Goal: Task Accomplishment & Management: Use online tool/utility

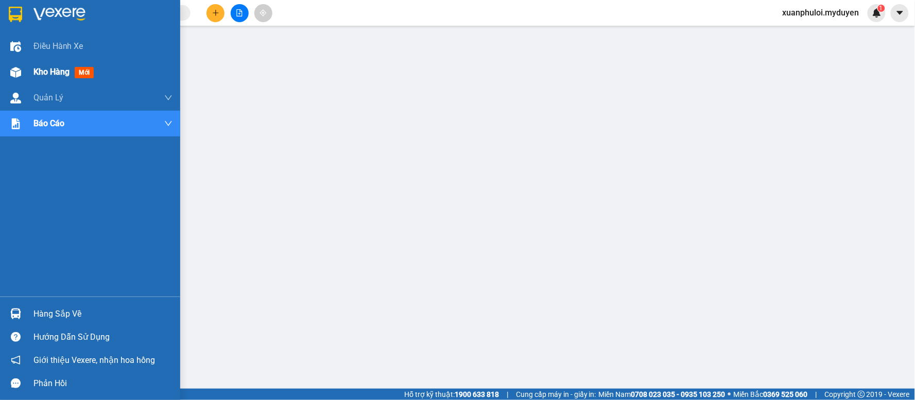
click at [64, 75] on span "Kho hàng" at bounding box center [51, 72] width 36 height 10
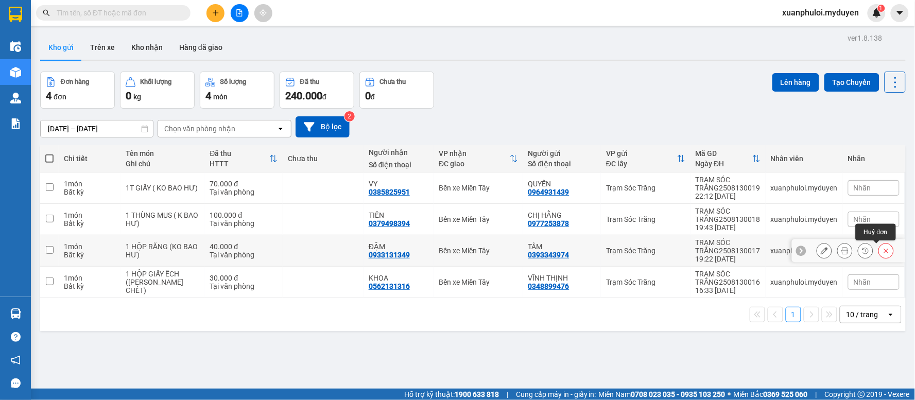
click at [883, 250] on icon at bounding box center [886, 250] width 7 height 7
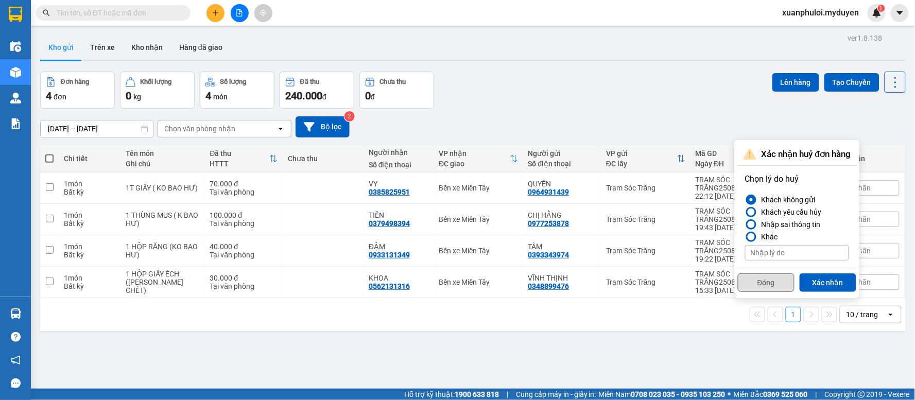
click at [764, 283] on button "Đóng" at bounding box center [766, 282] width 57 height 19
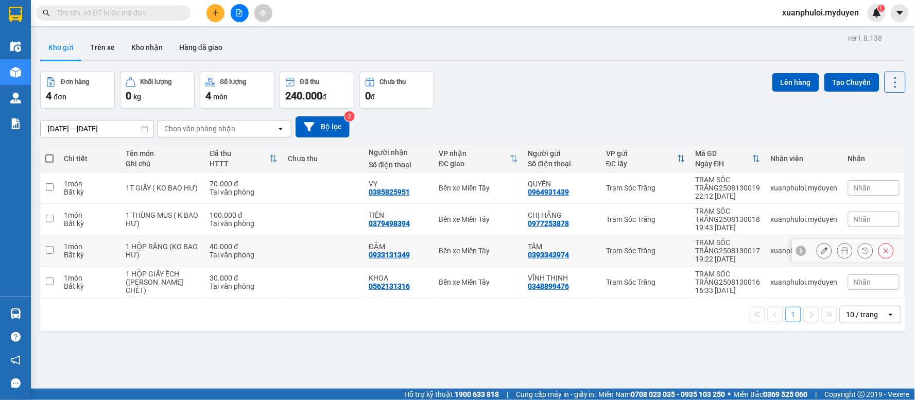
click at [369, 247] on div "ĐẬM" at bounding box center [399, 247] width 60 height 8
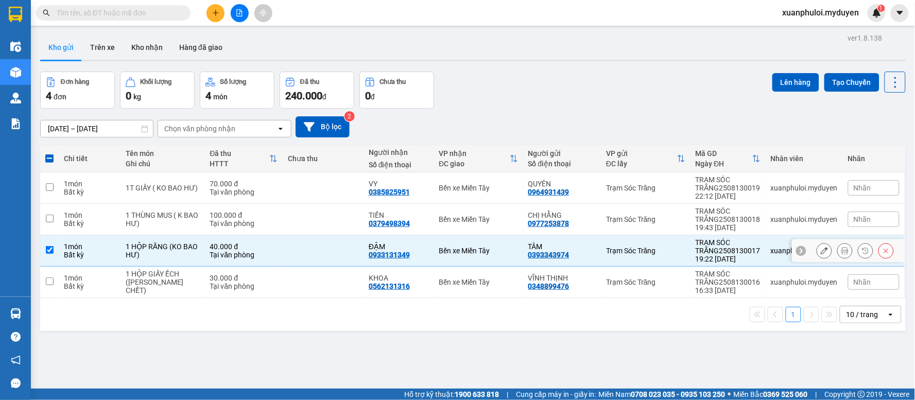
click at [52, 249] on input "checkbox" at bounding box center [50, 250] width 8 height 8
checkbox input "false"
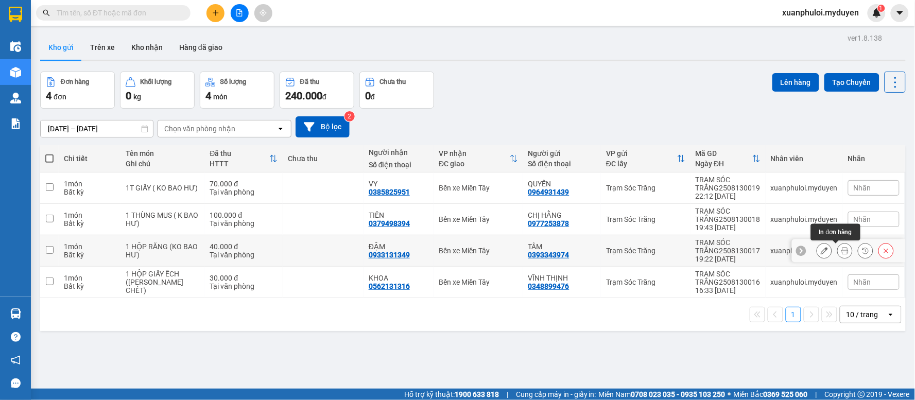
click at [838, 253] on button at bounding box center [845, 251] width 14 height 18
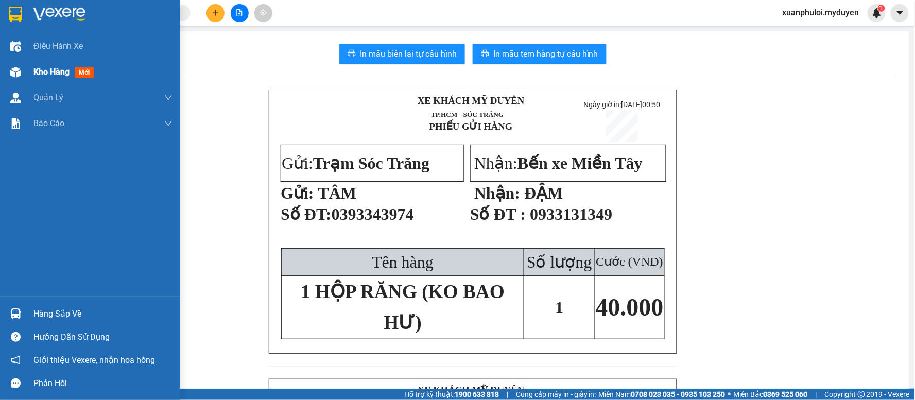
click at [66, 75] on span "Kho hàng" at bounding box center [51, 72] width 36 height 10
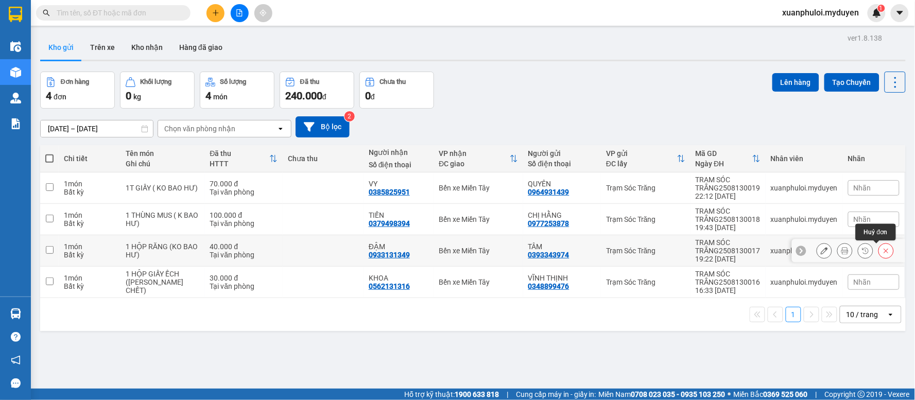
click at [883, 249] on icon at bounding box center [886, 250] width 7 height 7
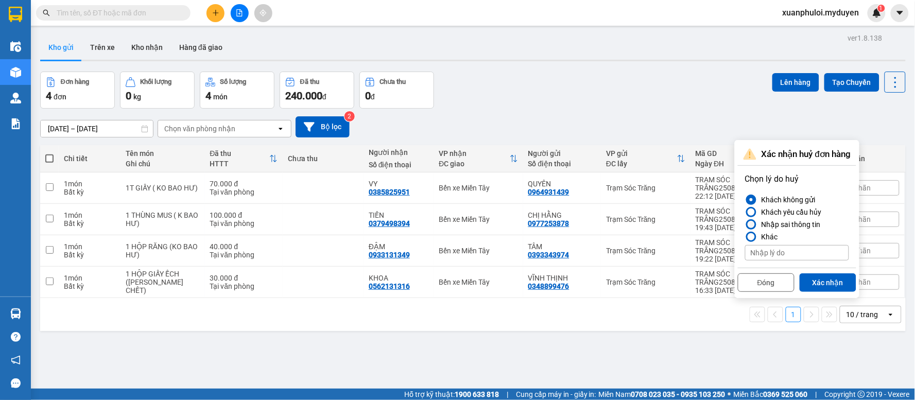
click at [794, 222] on div "Nhập sai thông tin" at bounding box center [789, 224] width 63 height 12
click at [745, 225] on input "Nhập sai thông tin" at bounding box center [745, 225] width 0 height 0
click at [840, 285] on button "Xác nhận" at bounding box center [828, 282] width 57 height 19
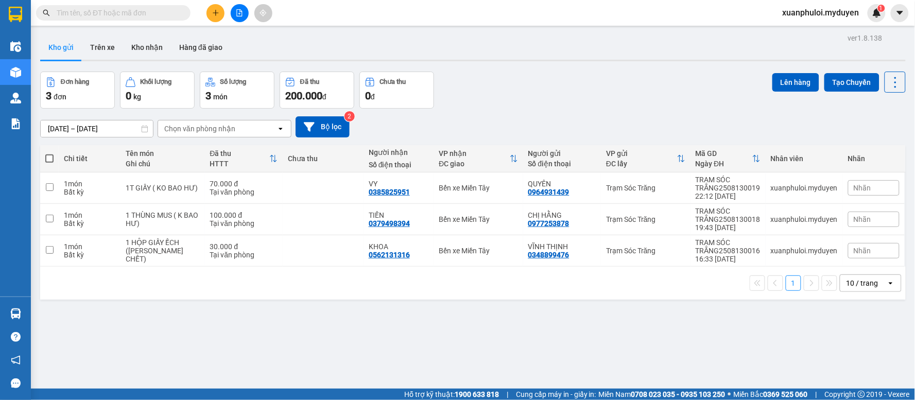
click at [47, 158] on span at bounding box center [49, 159] width 8 height 8
click at [49, 153] on input "checkbox" at bounding box center [49, 153] width 0 height 0
checkbox input "true"
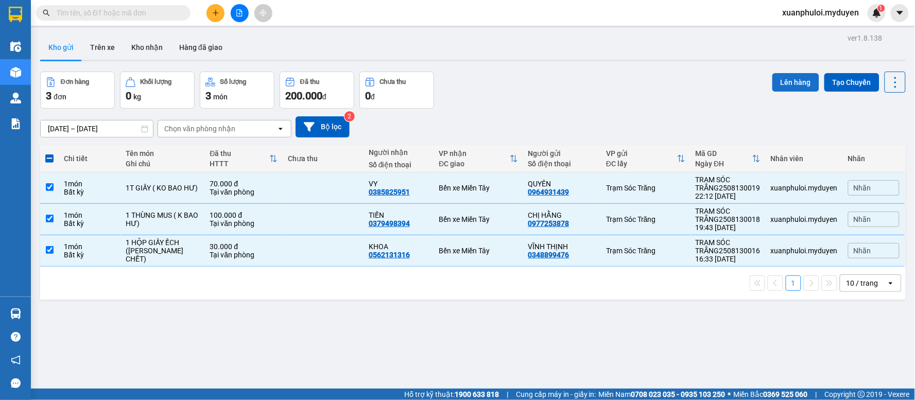
click at [802, 88] on button "Lên hàng" at bounding box center [796, 82] width 47 height 19
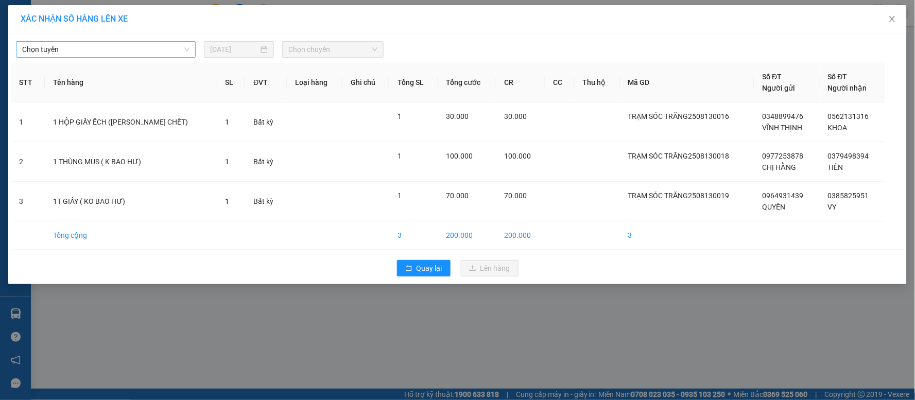
click at [118, 48] on span "Chọn tuyến" at bounding box center [105, 49] width 167 height 15
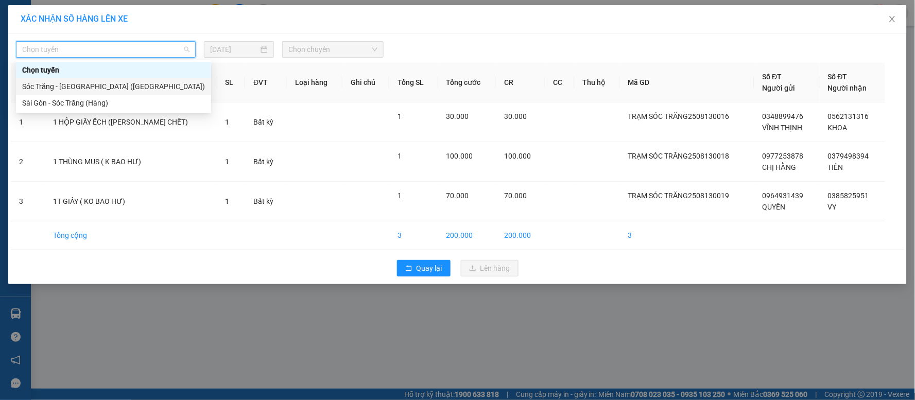
click at [50, 88] on div "Sóc Trăng - Sài Gòn (Hàng)" at bounding box center [113, 86] width 183 height 11
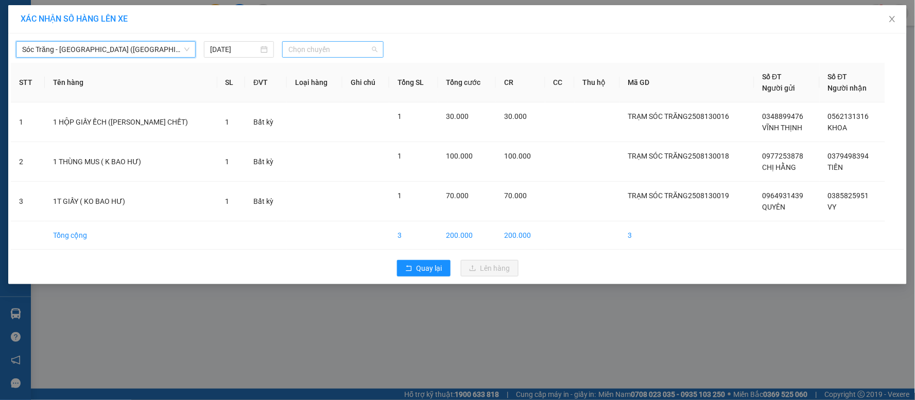
click at [296, 49] on span "Chọn chuyến" at bounding box center [332, 49] width 89 height 15
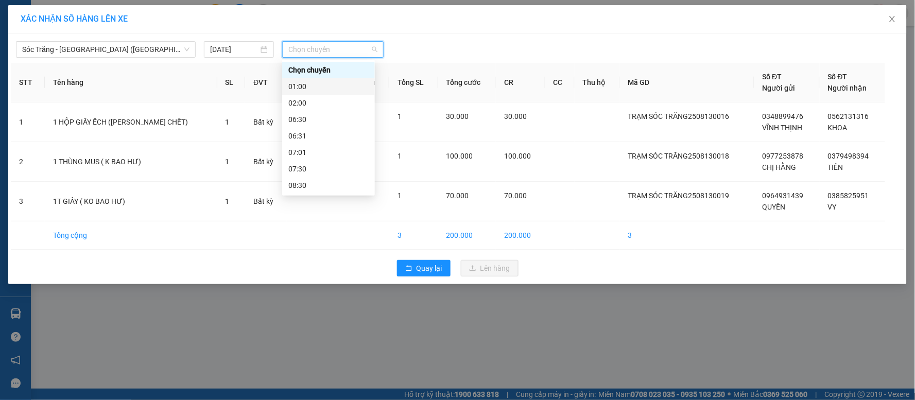
click at [306, 85] on div "01:00" at bounding box center [328, 86] width 80 height 11
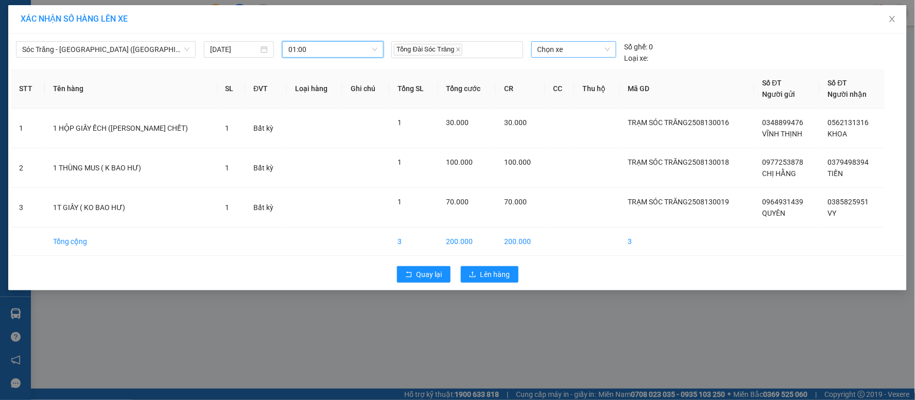
click at [573, 44] on span "Chọn xe" at bounding box center [574, 49] width 73 height 15
type input "740"
click at [570, 63] on div "50H-740.19" at bounding box center [574, 70] width 85 height 16
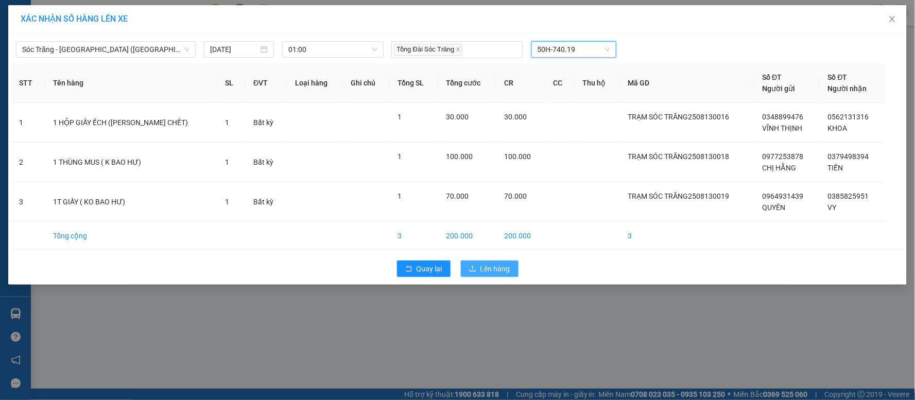
click at [490, 269] on span "Lên hàng" at bounding box center [496, 268] width 30 height 11
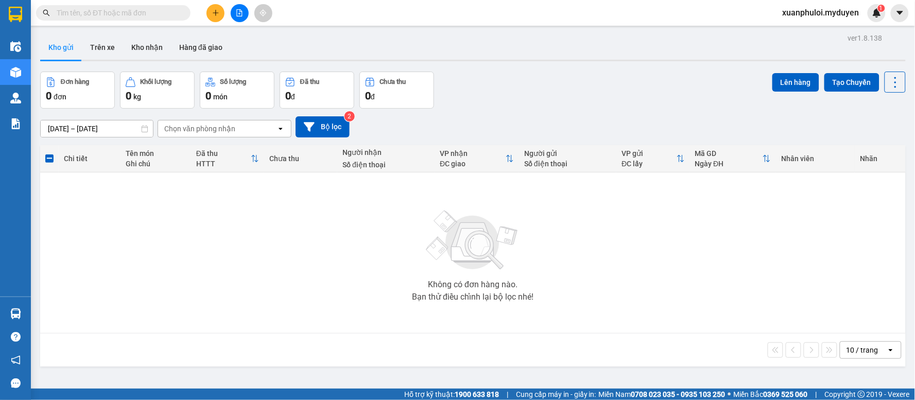
drag, startPoint x: 114, startPoint y: 399, endPoint x: 441, endPoint y: 287, distance: 345.6
click at [485, 285] on div "Không có đơn hàng nào." at bounding box center [473, 285] width 90 height 8
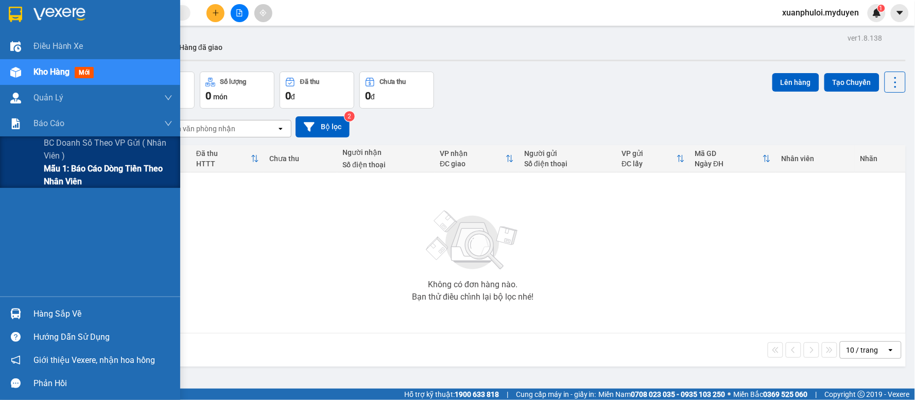
click at [63, 175] on span "Mẫu 1: Báo cáo dòng tiền theo nhân viên" at bounding box center [108, 175] width 129 height 26
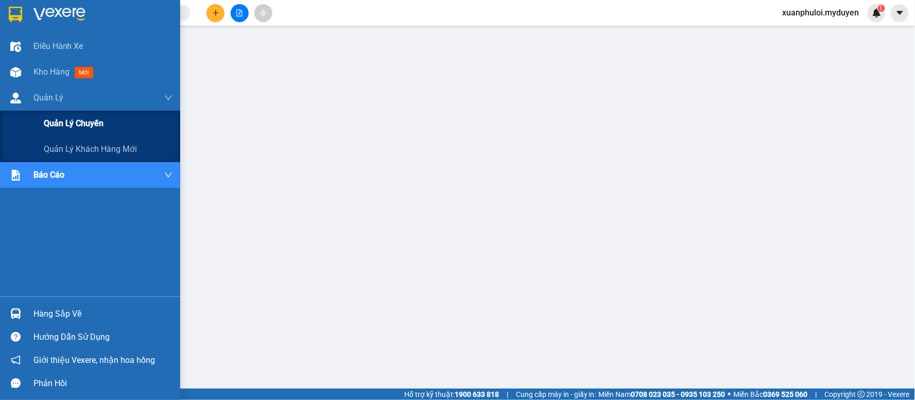
click at [54, 118] on span "Quản lý chuyến" at bounding box center [74, 123] width 60 height 13
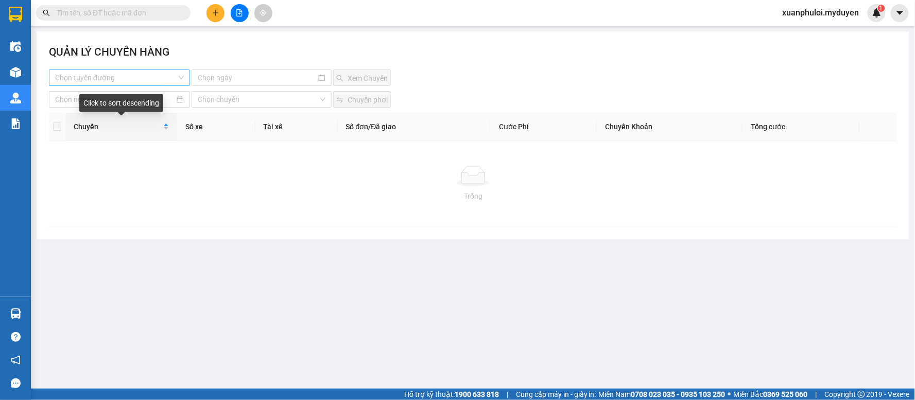
click at [103, 70] on input "search" at bounding box center [116, 77] width 122 height 15
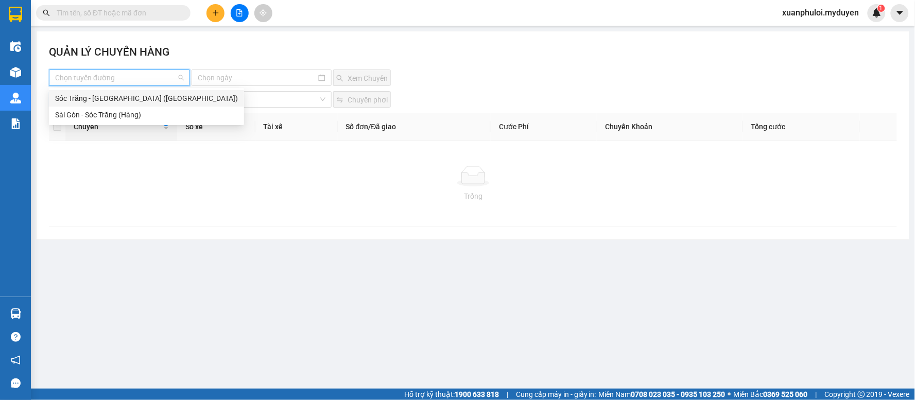
click at [103, 100] on div "Sóc Trăng - Sài Gòn (Hàng)" at bounding box center [146, 98] width 183 height 11
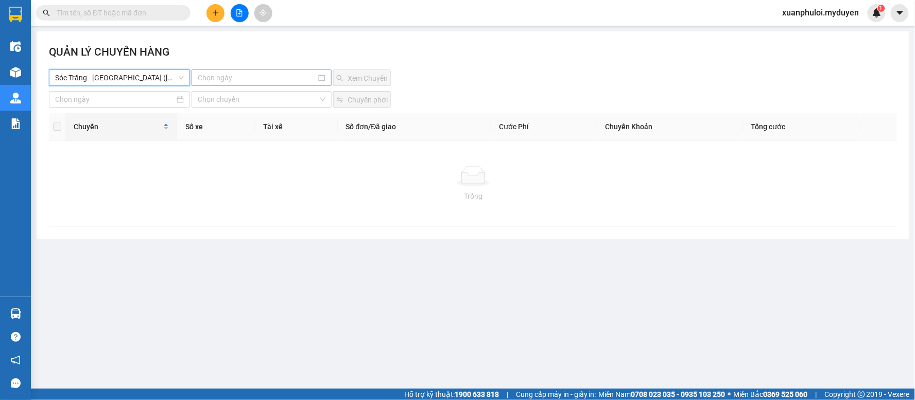
click at [250, 75] on input at bounding box center [257, 77] width 118 height 11
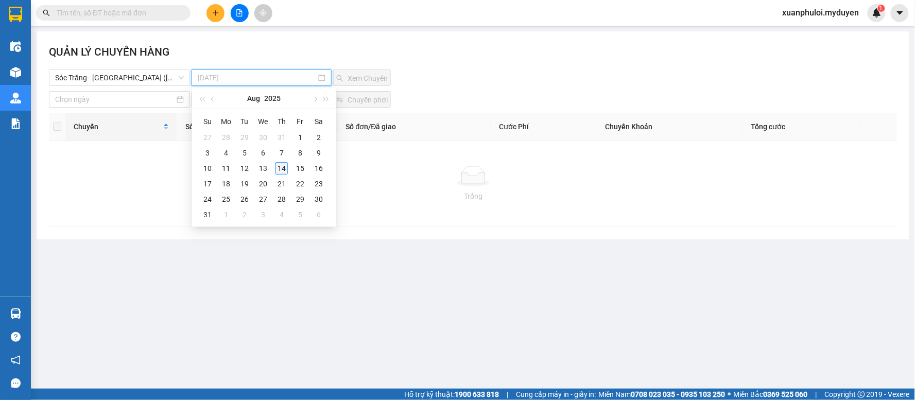
type input "14-08-2025"
click at [280, 170] on div "14" at bounding box center [282, 168] width 12 height 12
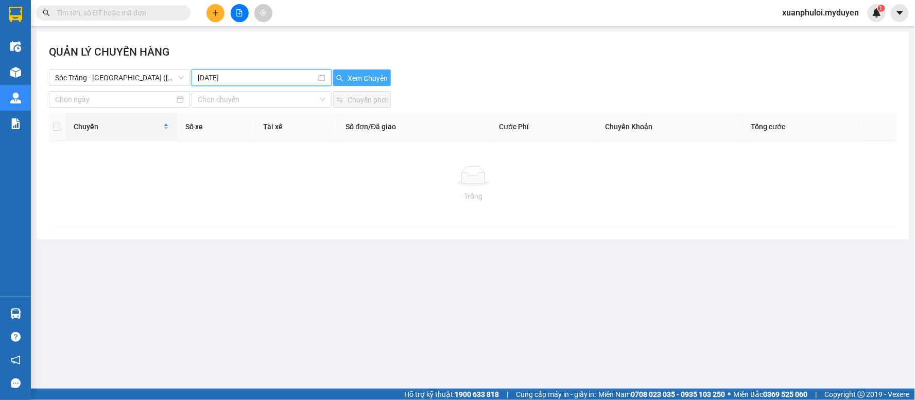
click at [363, 80] on span "Xem Chuyến" at bounding box center [368, 78] width 40 height 11
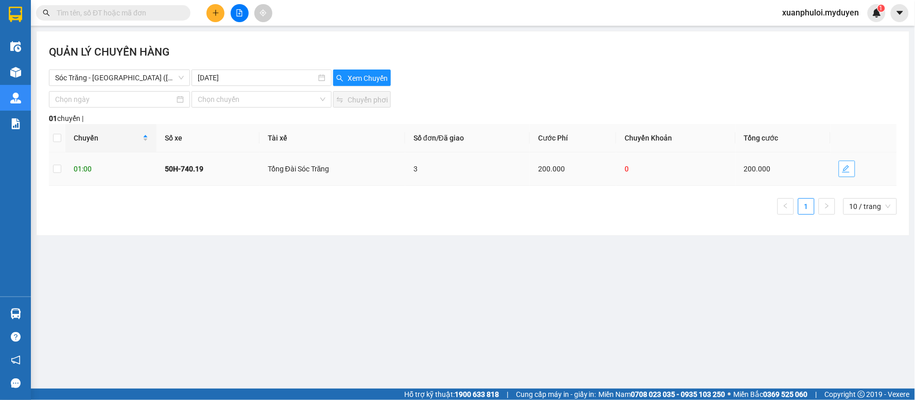
click at [846, 170] on icon "edit" at bounding box center [846, 169] width 8 height 8
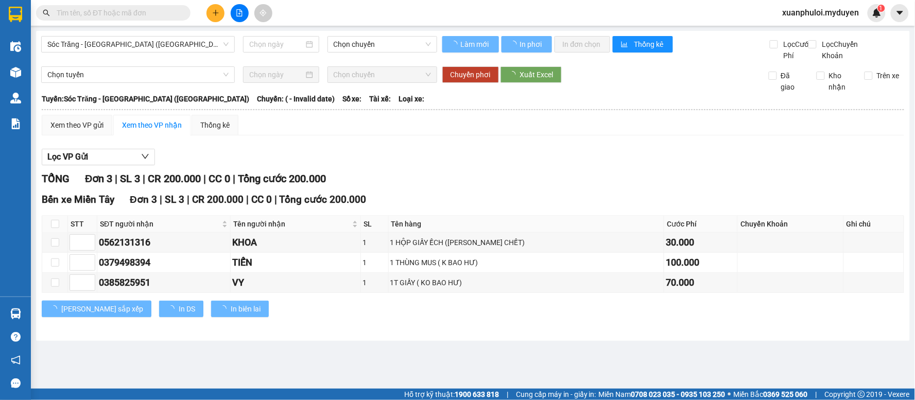
type input "14/08/2025"
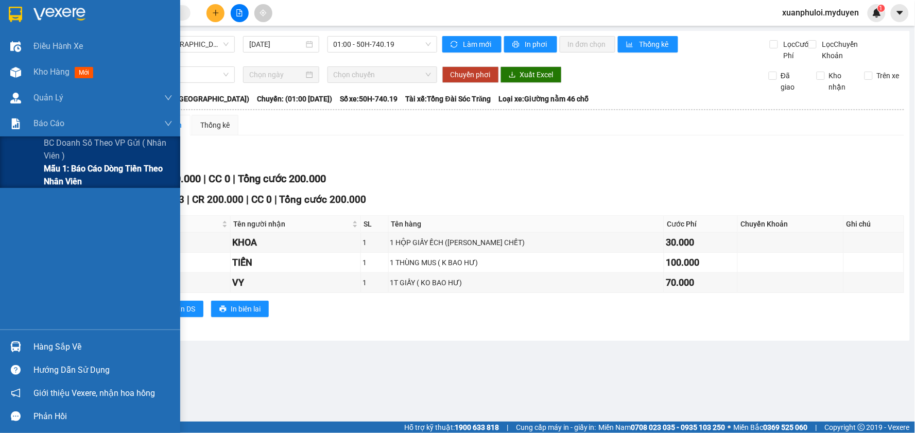
click at [50, 178] on span "Mẫu 1: Báo cáo dòng tiền theo nhân viên" at bounding box center [108, 175] width 129 height 26
